Goal: Task Accomplishment & Management: Use online tool/utility

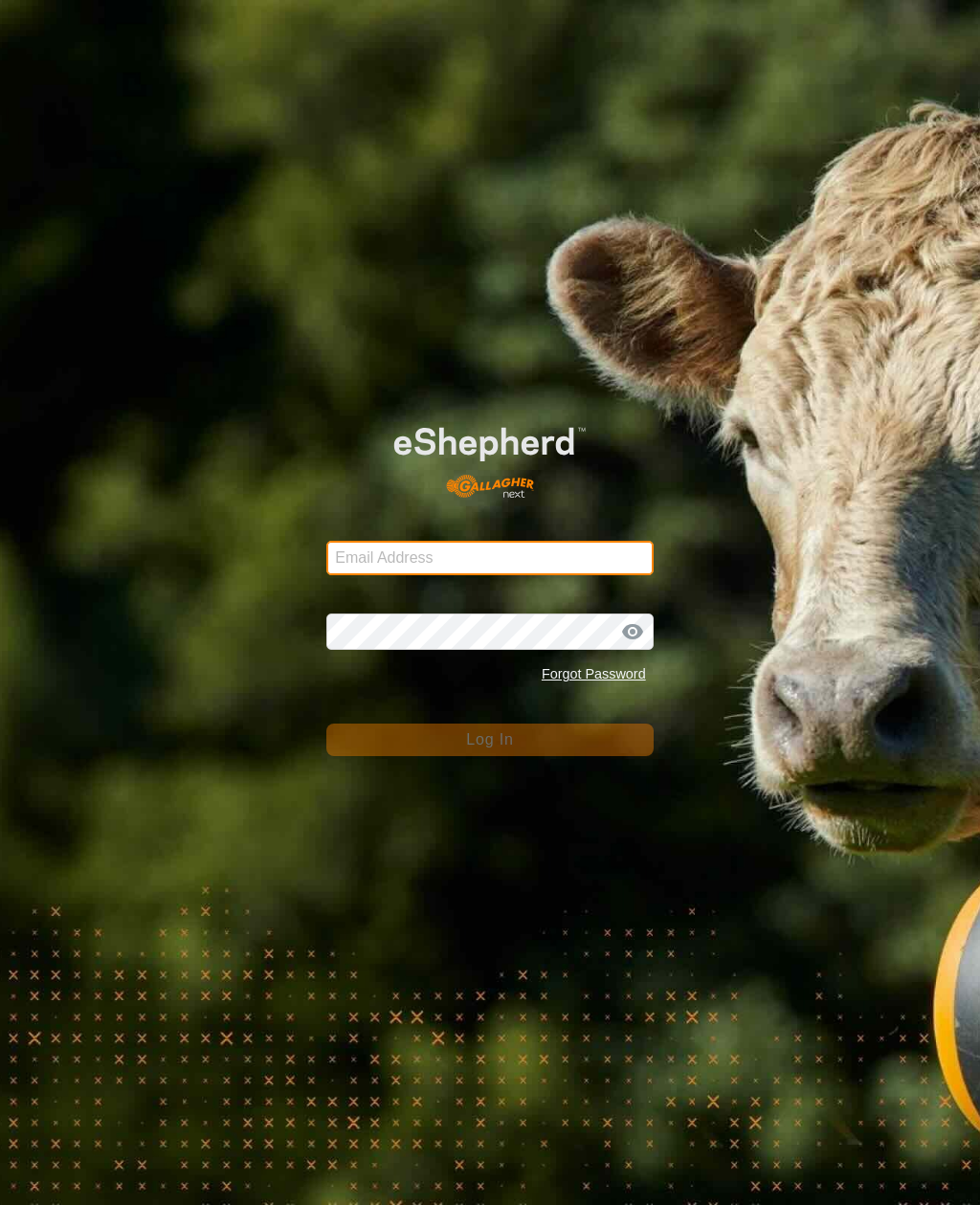
click at [551, 574] on input "Email Address" at bounding box center [490, 558] width 327 height 34
type input "anthony.thexton7@outlook.com"
click at [490, 740] on button "Log In" at bounding box center [490, 739] width 327 height 32
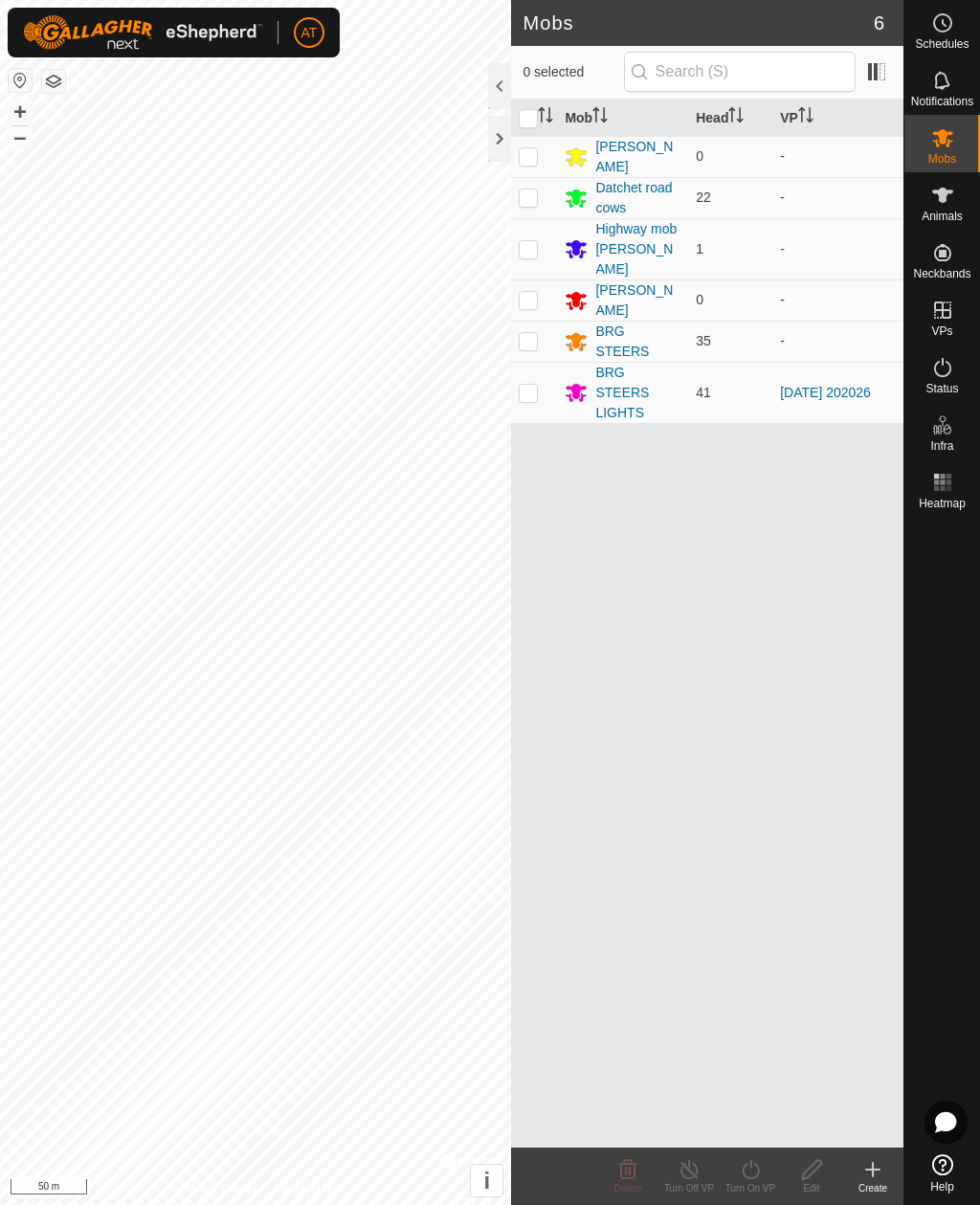
click at [536, 379] on td at bounding box center [533, 392] width 46 height 61
checkbox input "true"
click at [840, 1113] on div "Mob Head VP Jays Block 0 - Datchet road cows 22 - Highway mob Felix 1 - CP STEE…" at bounding box center [707, 623] width 392 height 1048
click at [750, 1162] on icon at bounding box center [751, 1170] width 24 height 23
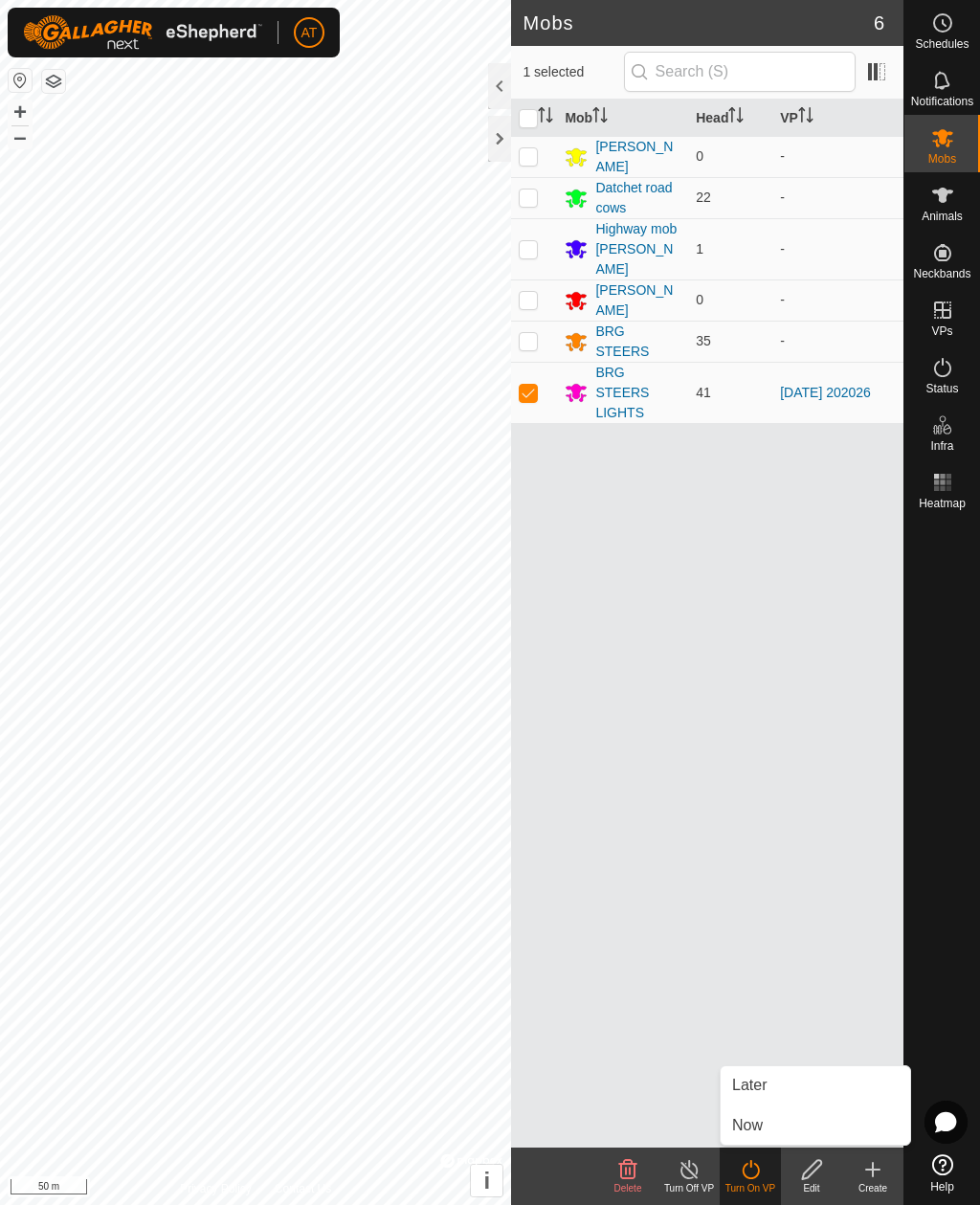
click at [785, 1129] on link "Now" at bounding box center [815, 1125] width 189 height 38
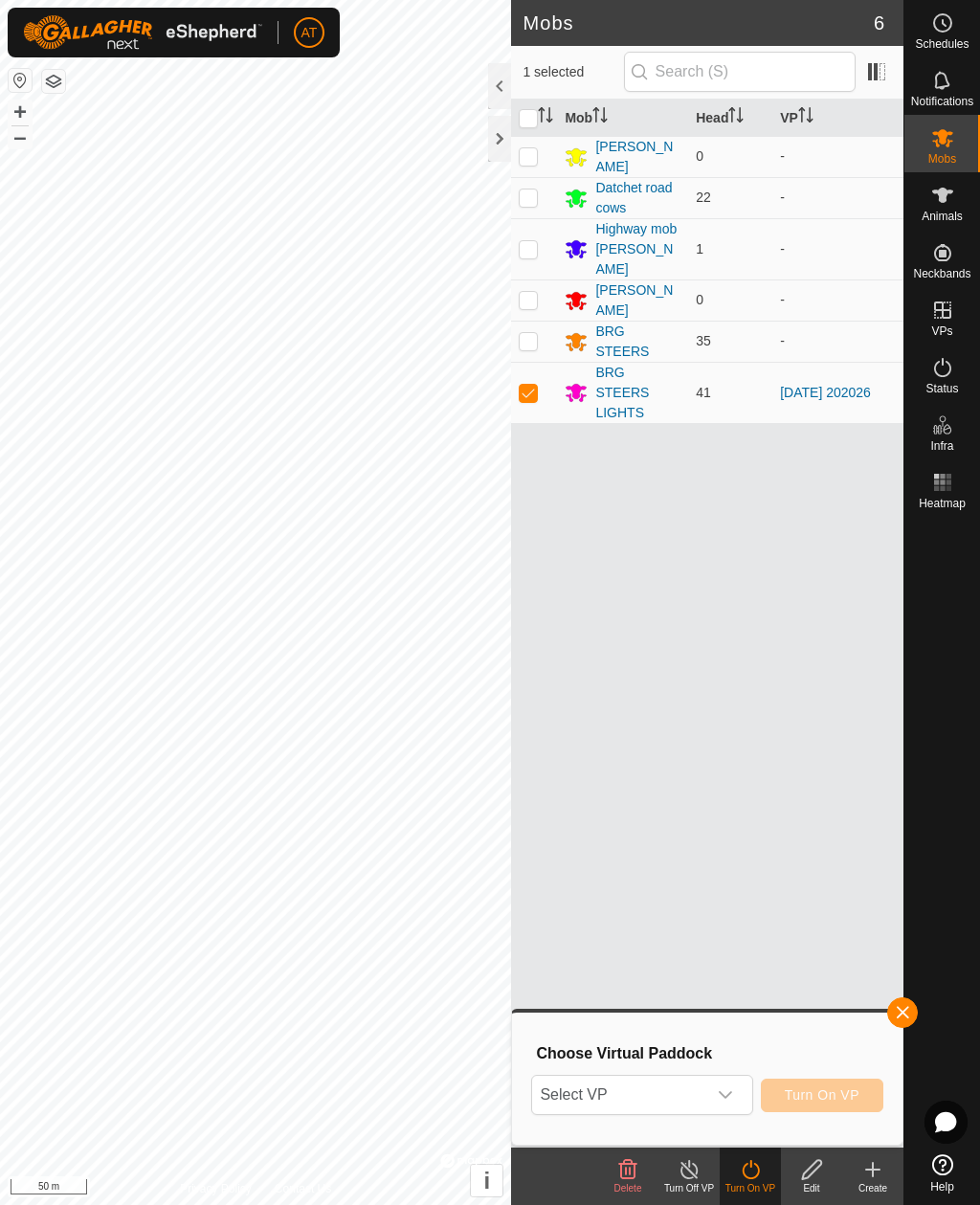
click at [737, 1093] on div "dropdown trigger" at bounding box center [725, 1094] width 38 height 38
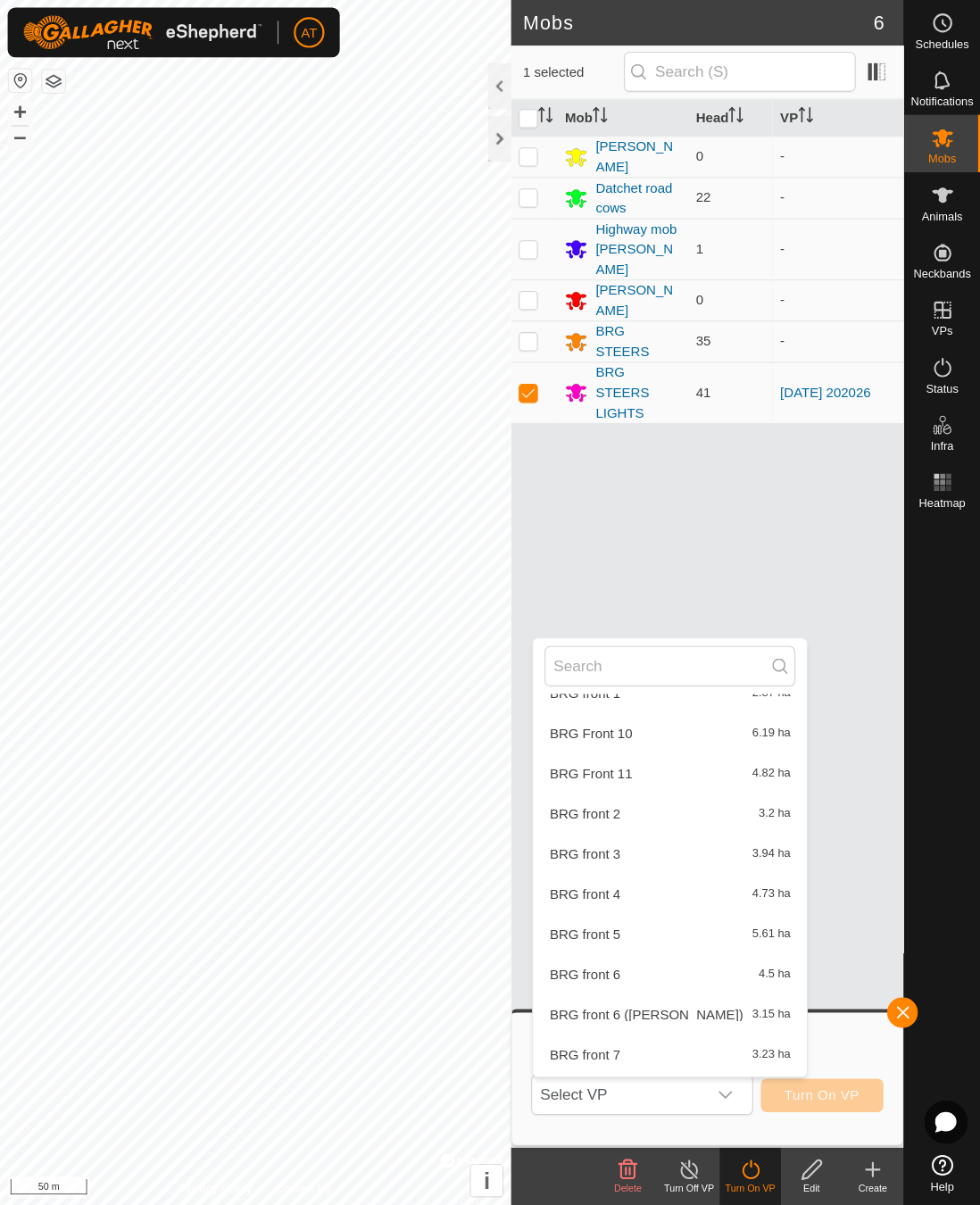
scroll to position [1197, 0]
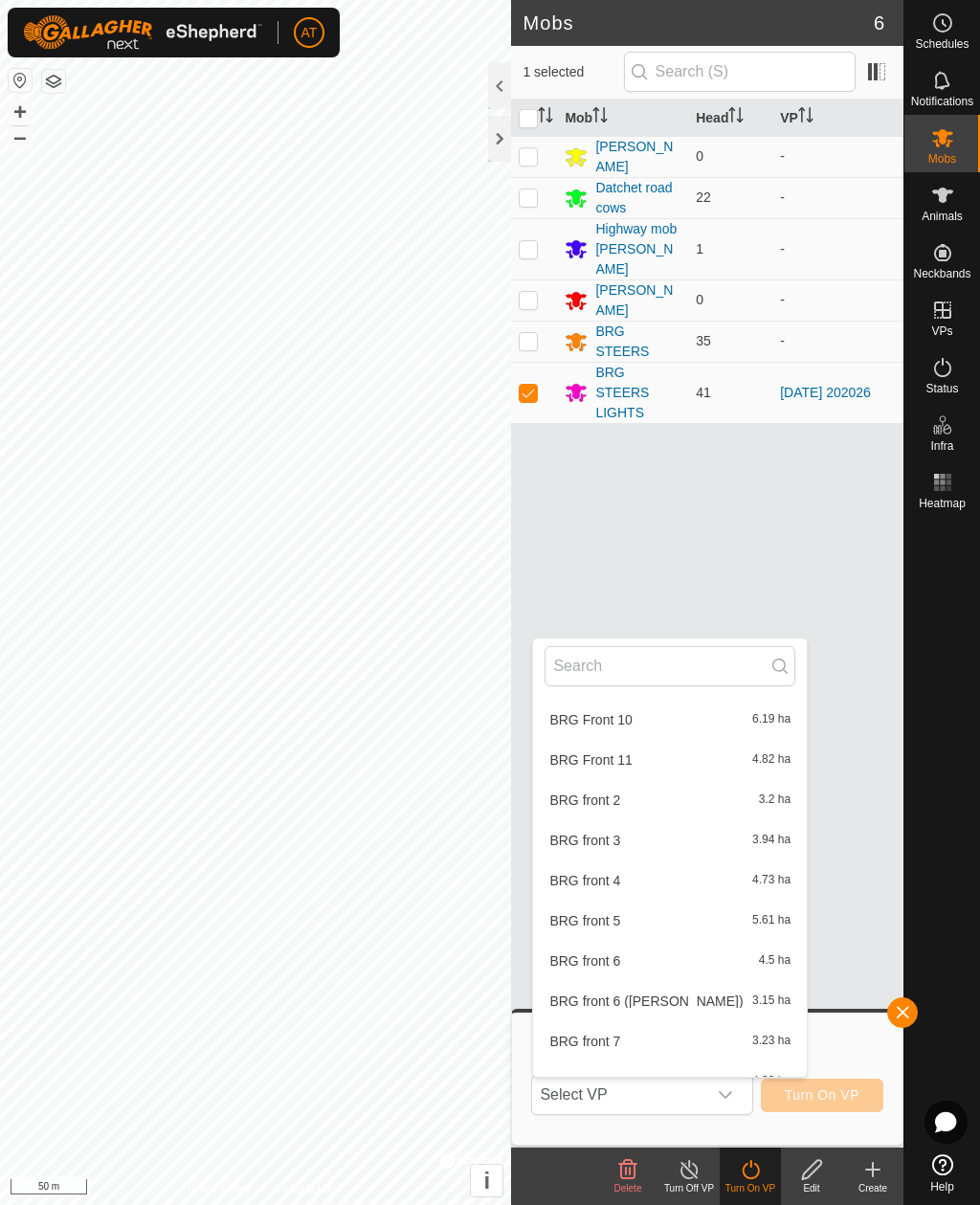
click at [622, 905] on li "BRG front 5 5.61 ha" at bounding box center [670, 920] width 274 height 38
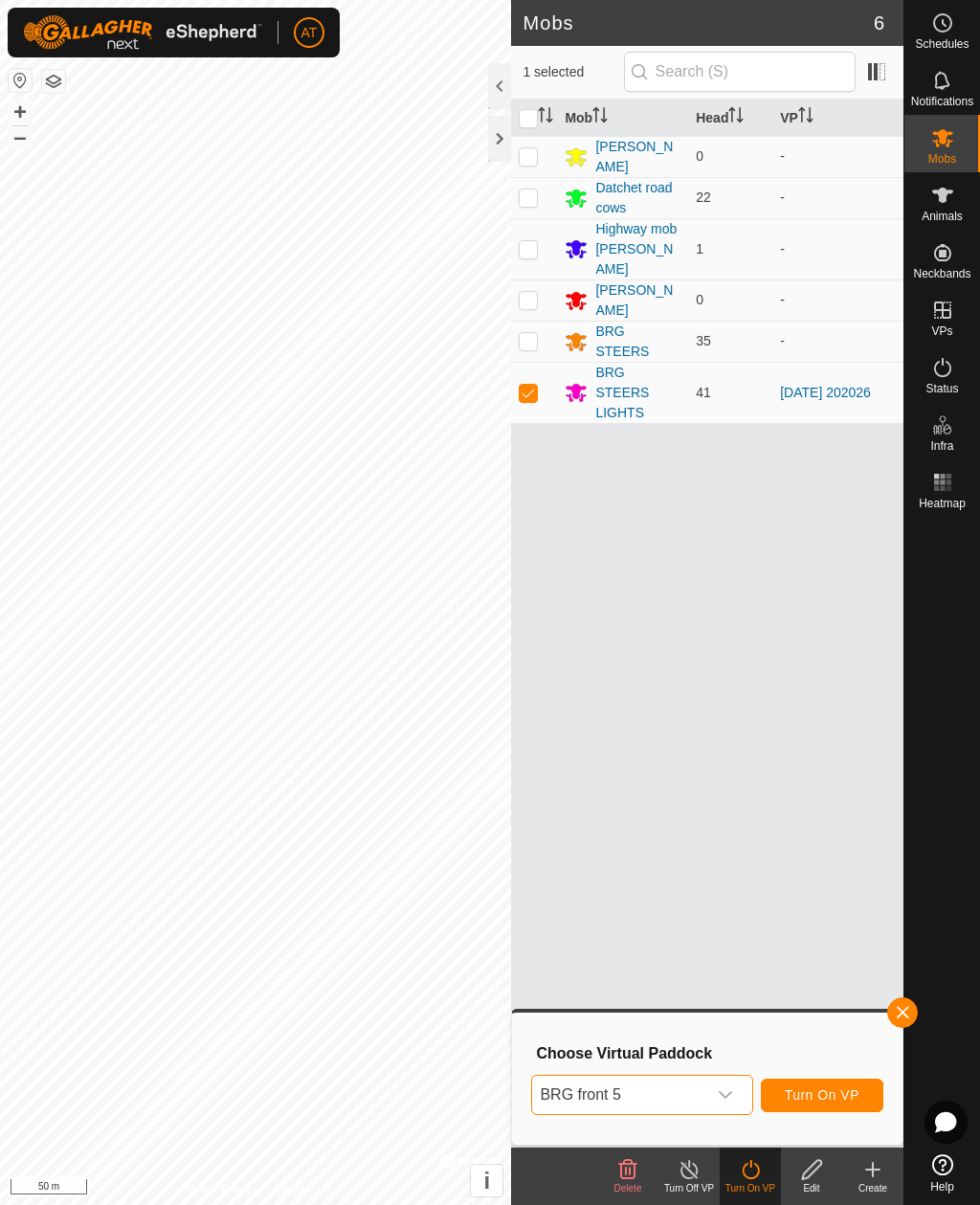
click at [850, 1091] on span "Turn On VP" at bounding box center [822, 1095] width 75 height 16
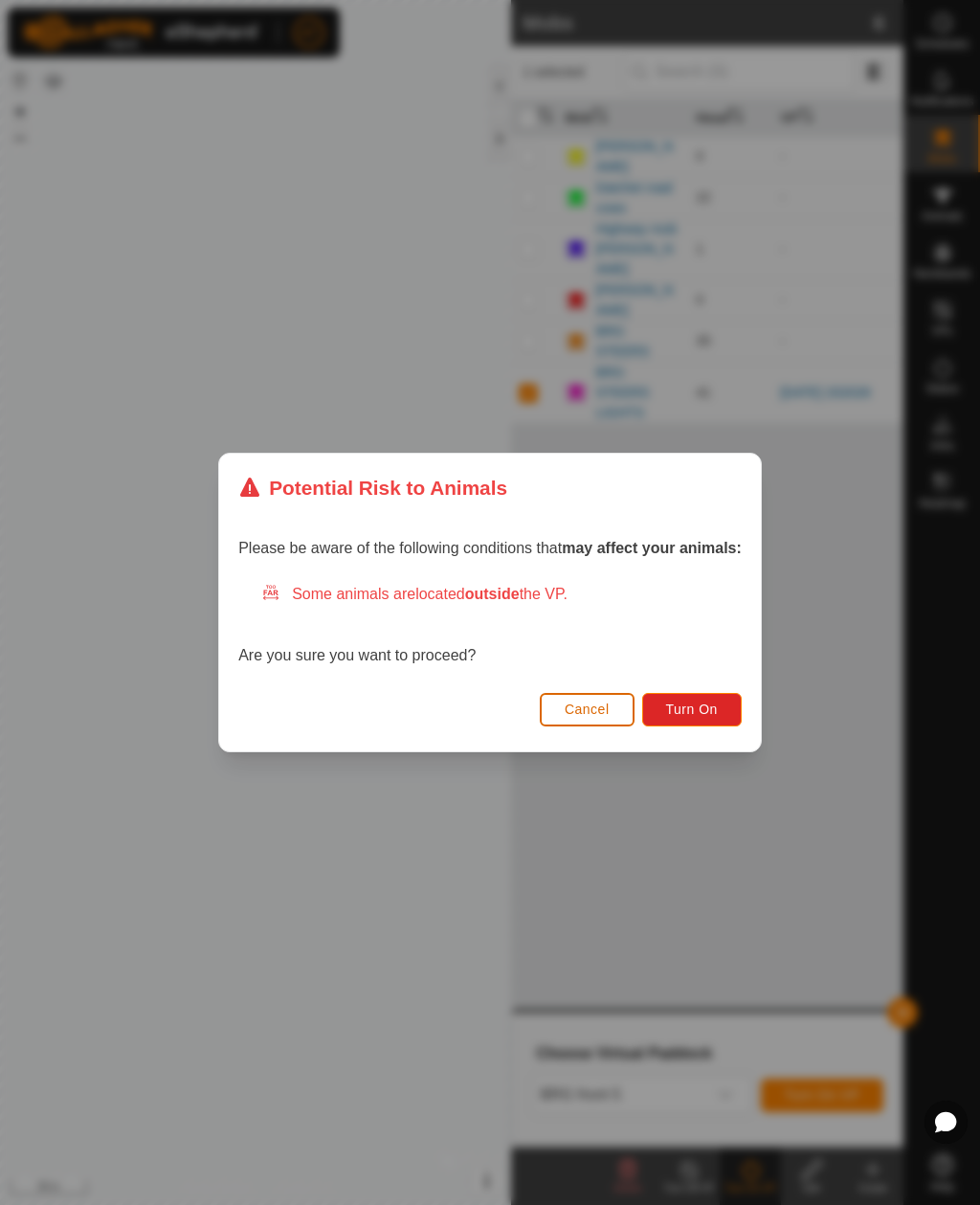
click at [710, 705] on span "Turn On" at bounding box center [691, 710] width 52 height 16
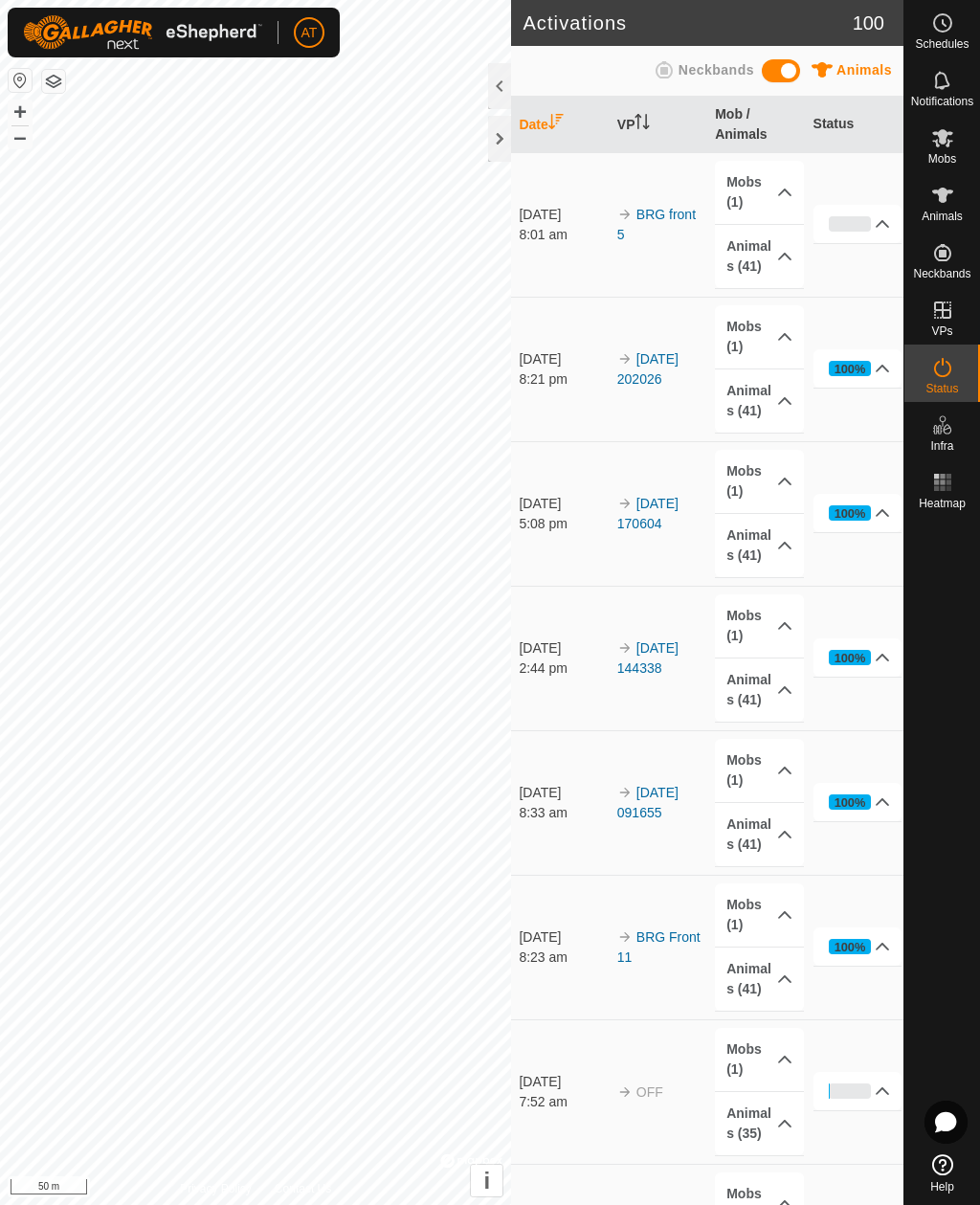
click at [497, 134] on div at bounding box center [500, 138] width 23 height 46
